Goal: Information Seeking & Learning: Check status

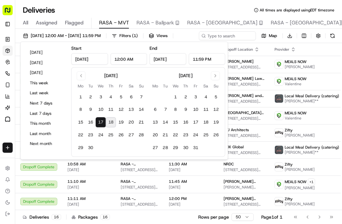
scroll to position [99, 0]
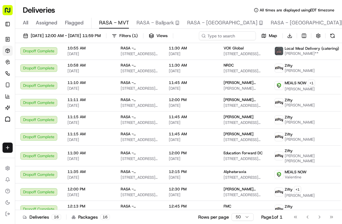
click at [46, 40] on button "[DATE] 12:00 AM - [DATE] 11:59 PM" at bounding box center [61, 35] width 83 height 9
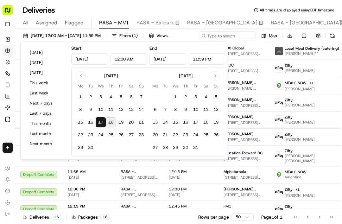
click at [39, 54] on button "[DATE]" at bounding box center [46, 52] width 38 height 9
type input "[DATE]"
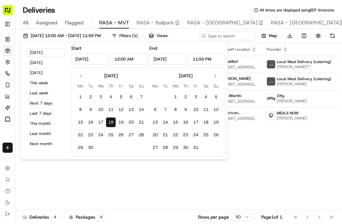
click at [98, 189] on div "Status Original Pickup Time Pickup Location Original Dropoff Time Dropoff Locat…" at bounding box center [187, 126] width 345 height 167
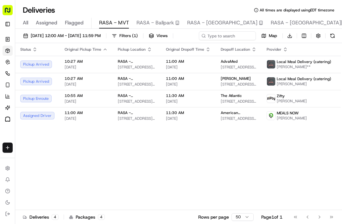
click at [68, 64] on span "10:27 AM" at bounding box center [86, 61] width 43 height 5
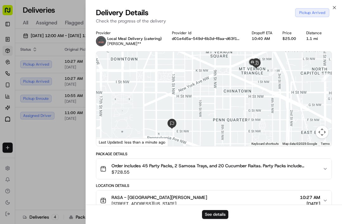
click at [67, 172] on div at bounding box center [171, 112] width 342 height 224
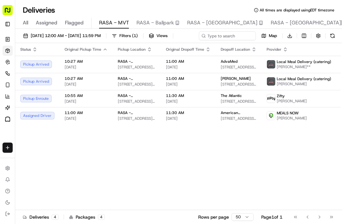
click at [68, 87] on span "[DATE]" at bounding box center [86, 84] width 43 height 5
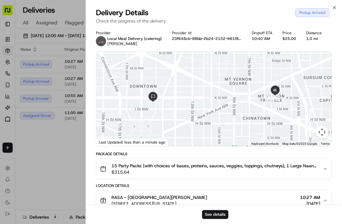
click at [63, 192] on div at bounding box center [171, 112] width 342 height 224
